Goal: Information Seeking & Learning: Understand process/instructions

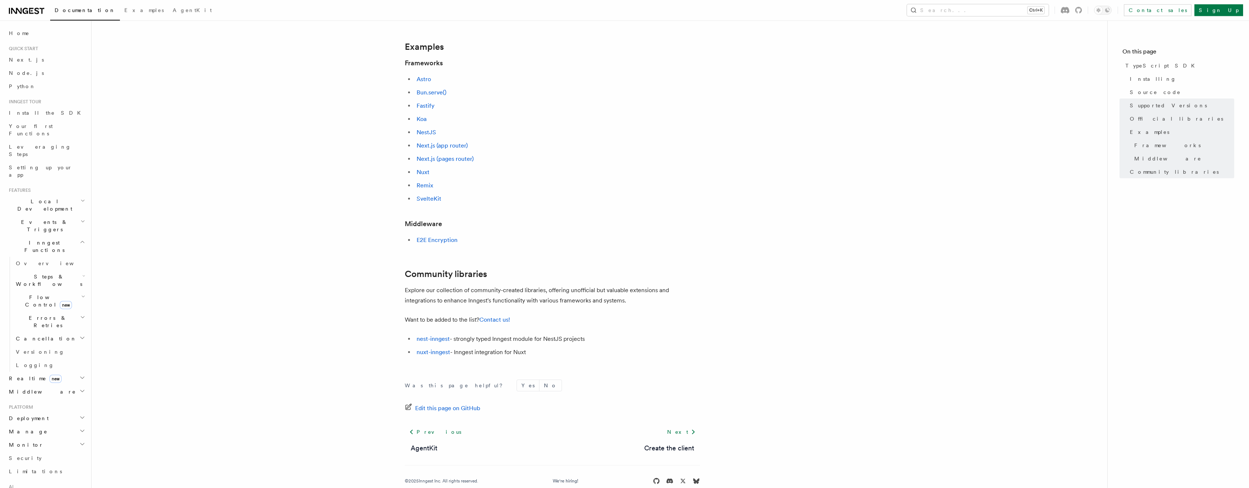
scroll to position [321, 0]
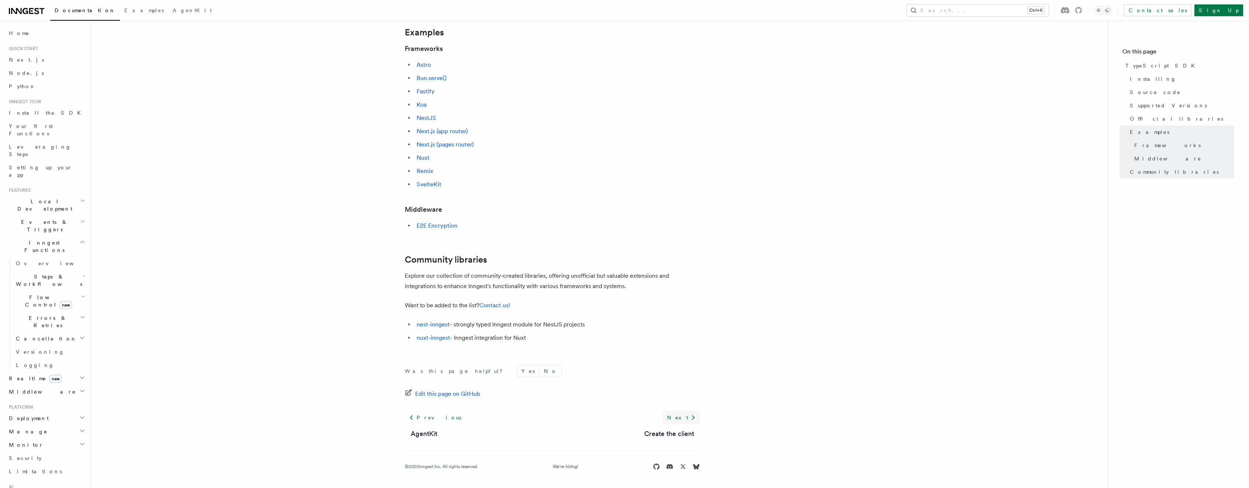
click at [691, 416] on icon at bounding box center [693, 417] width 9 height 9
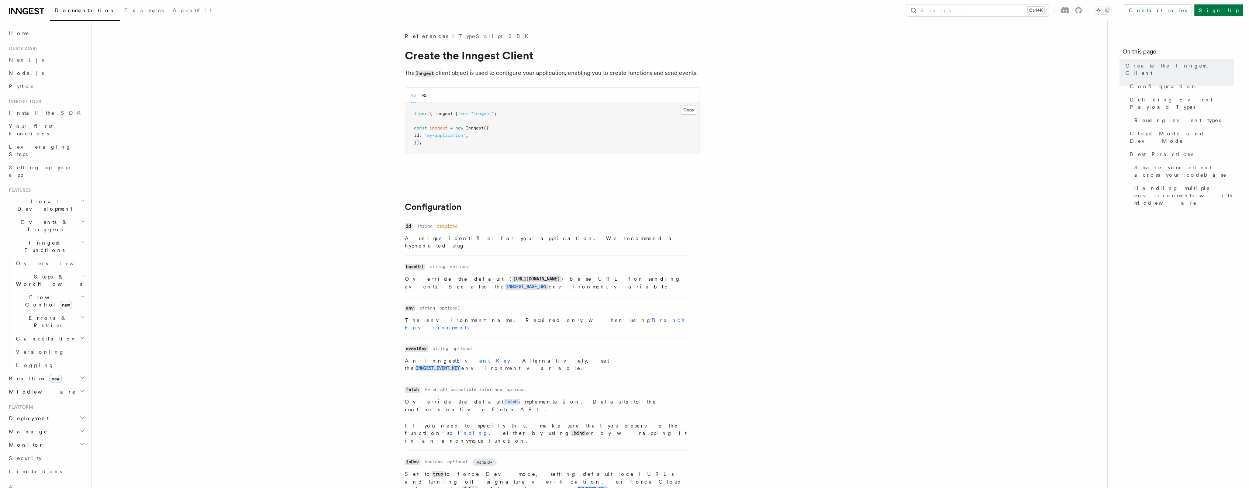
click at [29, 273] on span "Steps & Workflows" at bounding box center [47, 280] width 69 height 15
click at [42, 308] on span "Function steps" at bounding box center [51, 311] width 57 height 6
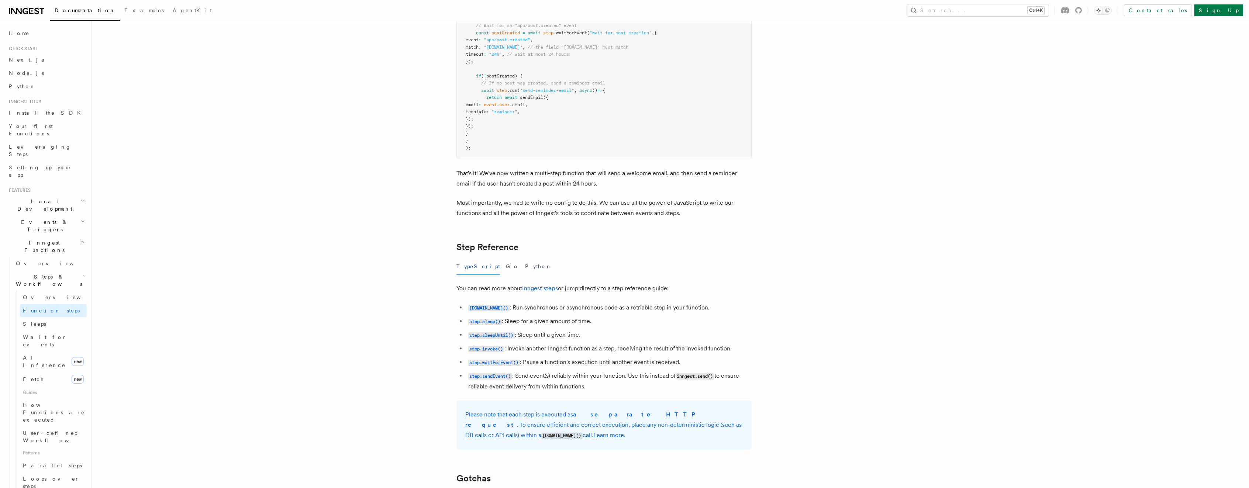
scroll to position [1129, 0]
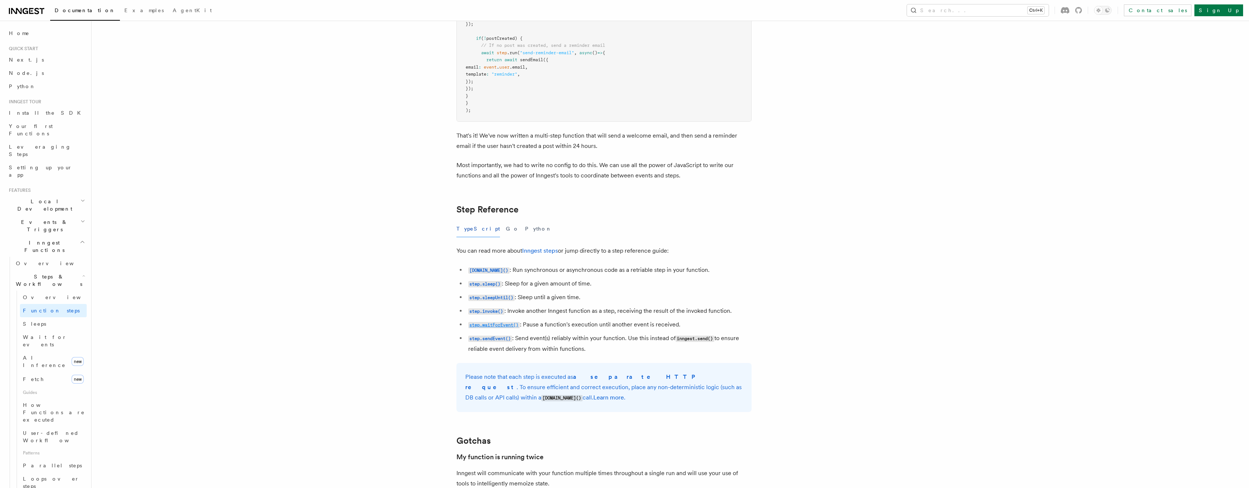
click at [486, 328] on code "step.waitForEvent()" at bounding box center [494, 325] width 52 height 6
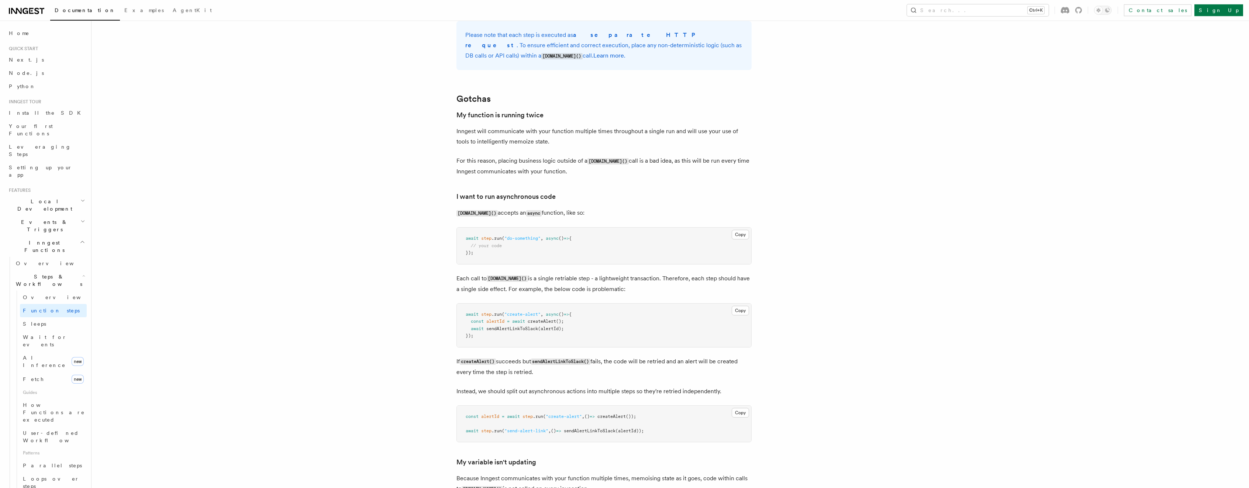
scroll to position [1468, 0]
click at [54, 476] on span "Loops over steps" at bounding box center [51, 482] width 56 height 13
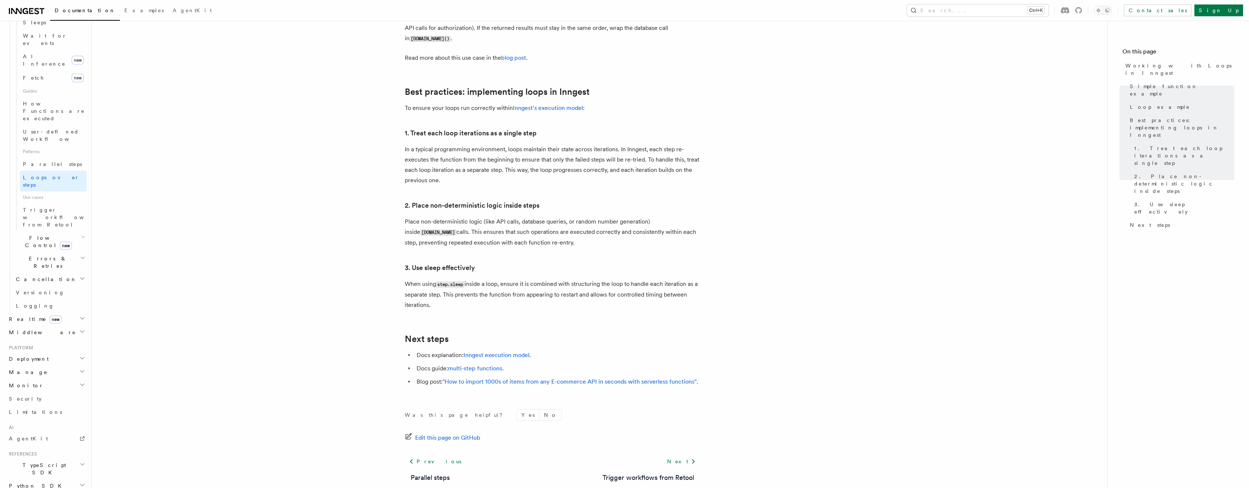
scroll to position [1129, 0]
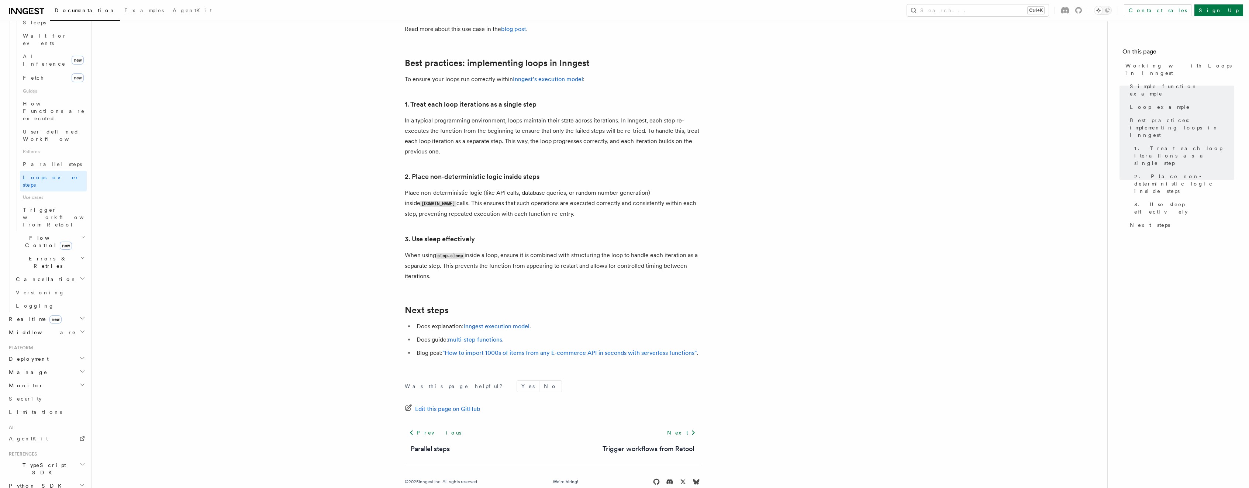
click at [54, 459] on h2 "TypeScript SDK" at bounding box center [46, 469] width 81 height 21
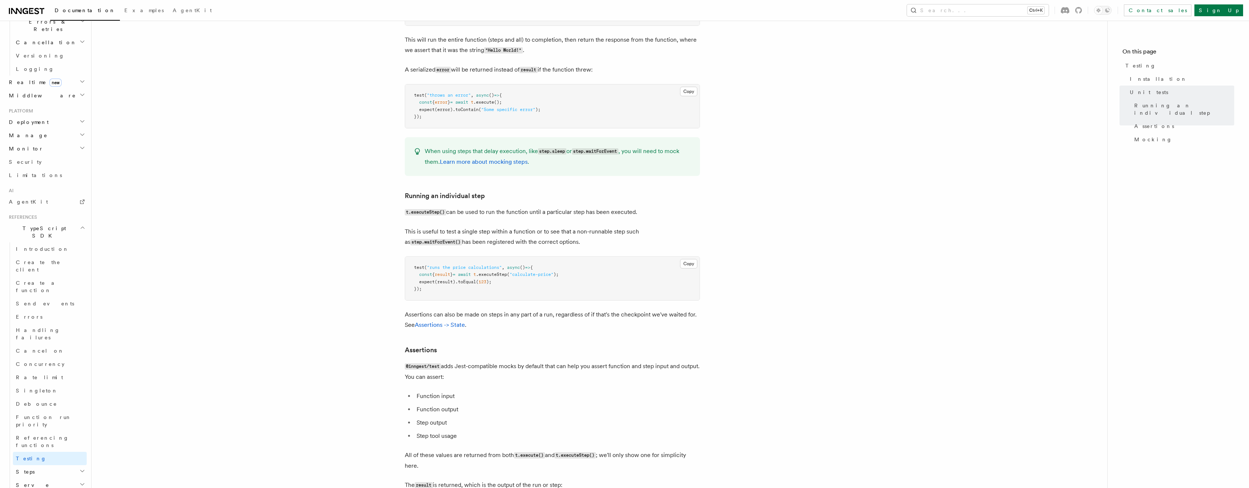
scroll to position [341, 0]
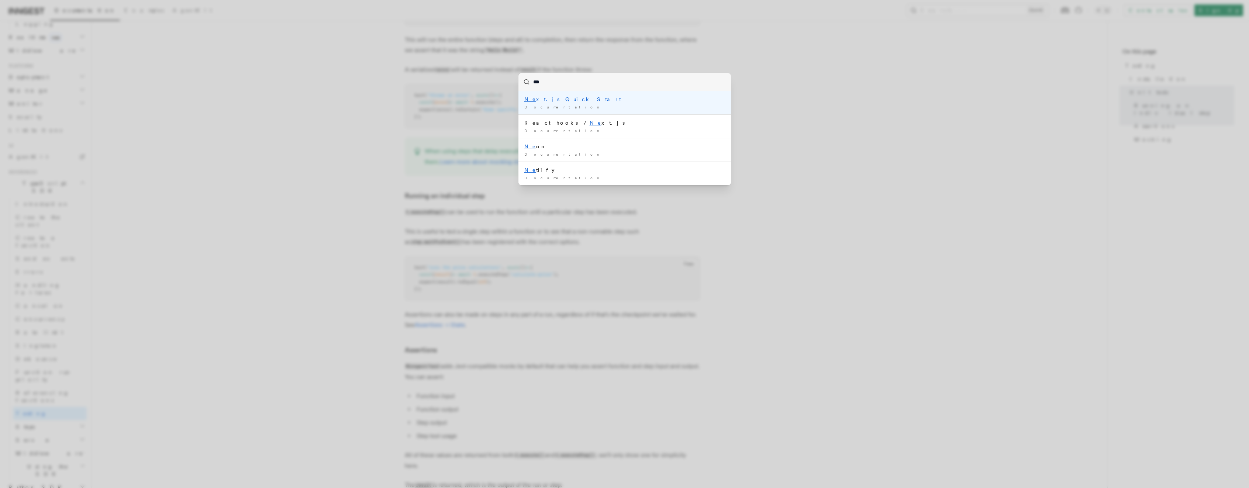
type input "****"
click at [612, 110] on div "Documentation /" at bounding box center [624, 107] width 201 height 6
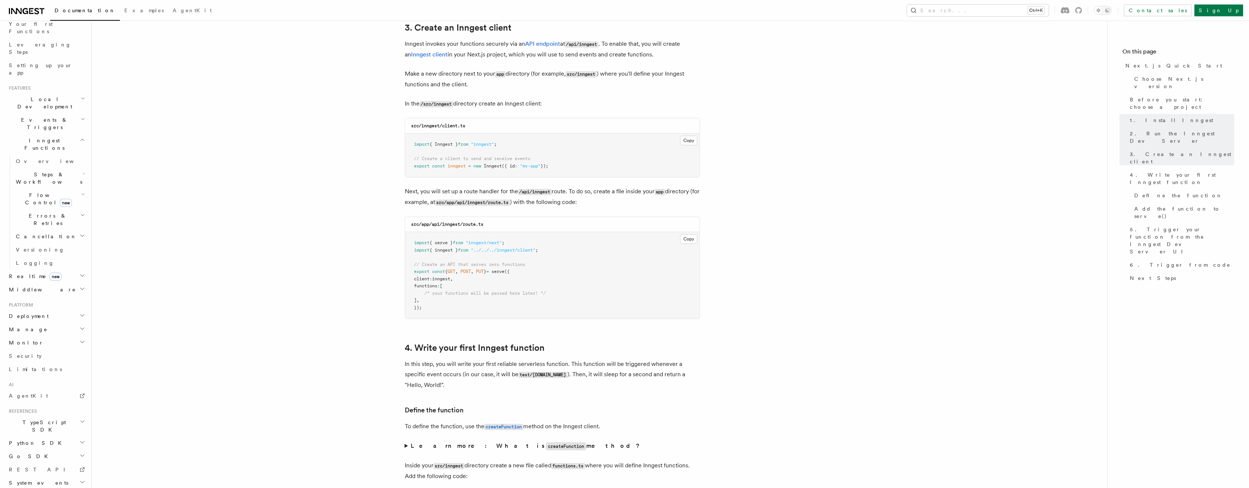
scroll to position [941, 0]
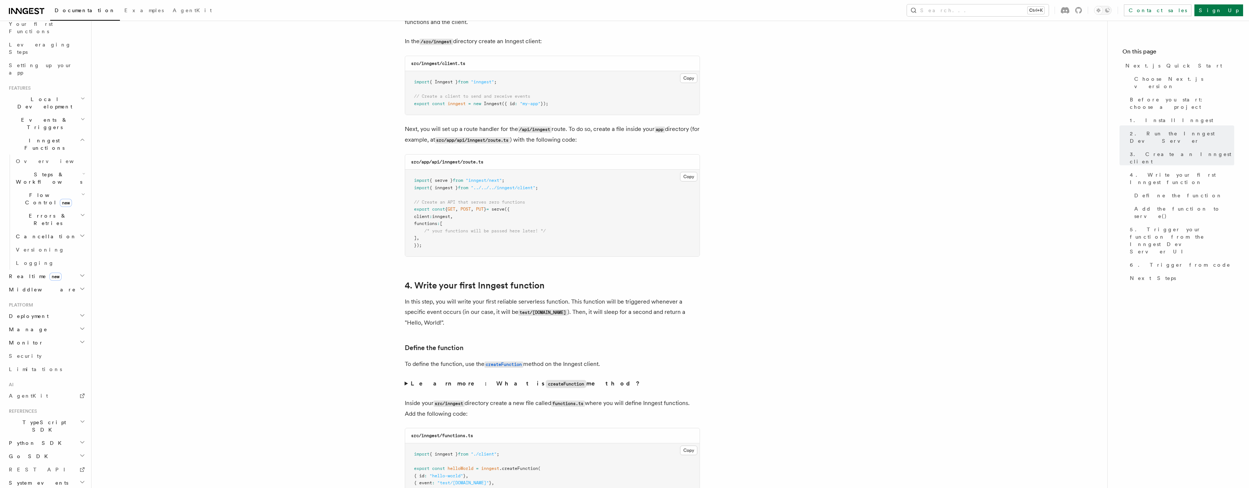
drag, startPoint x: 430, startPoint y: 248, endPoint x: 405, endPoint y: 172, distance: 80.0
click at [405, 172] on pre "import { serve } from "inngest/next" ; import { inngest } from "../../../innges…" at bounding box center [552, 213] width 295 height 87
copy code
